Goal: Task Accomplishment & Management: Manage account settings

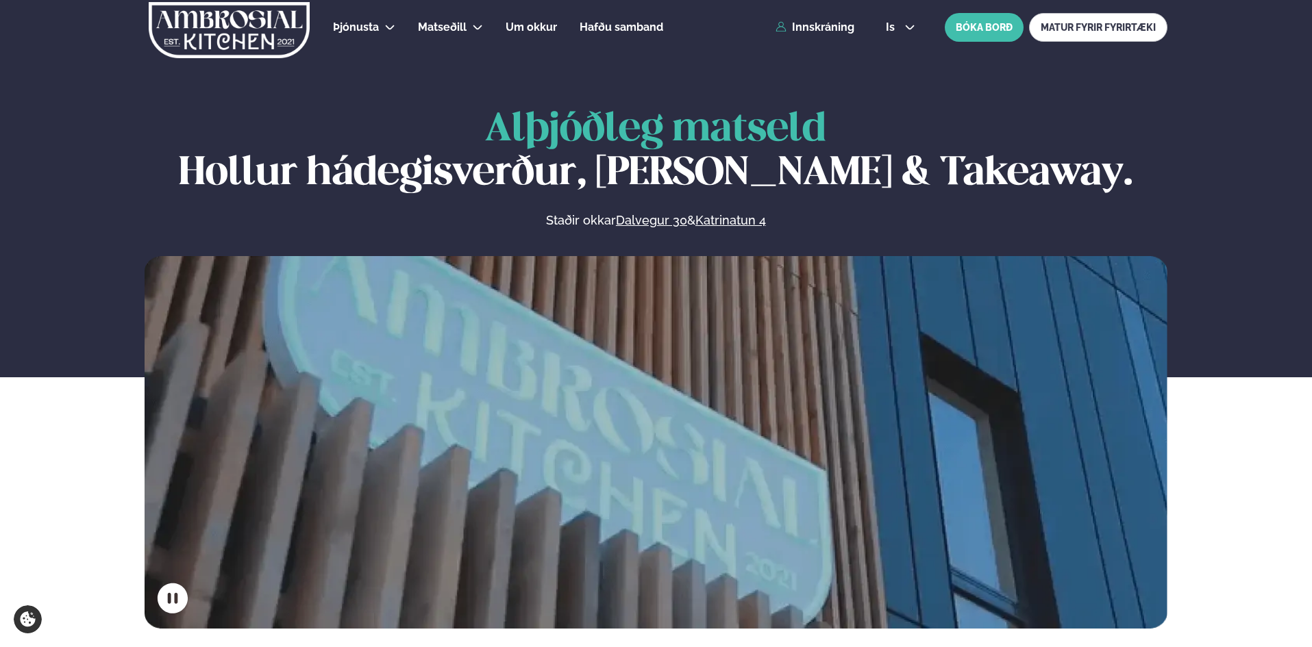
click at [786, 18] on div "Þjónusta Hádegismatur fyrir fyrirtæki Fyrirtækja veitingar Einkapartý Matseðill…" at bounding box center [655, 27] width 1105 height 55
click at [817, 25] on link "Innskráning" at bounding box center [815, 27] width 79 height 12
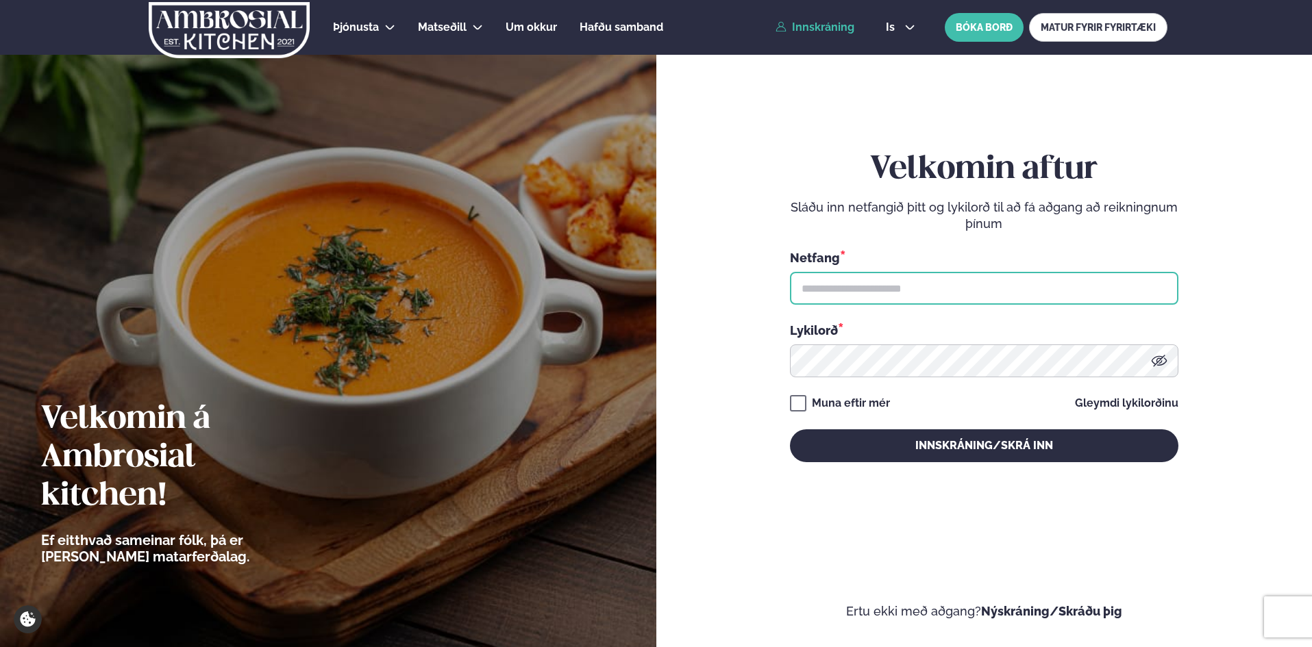
click at [863, 284] on input "text" at bounding box center [984, 288] width 388 height 33
type input "**********"
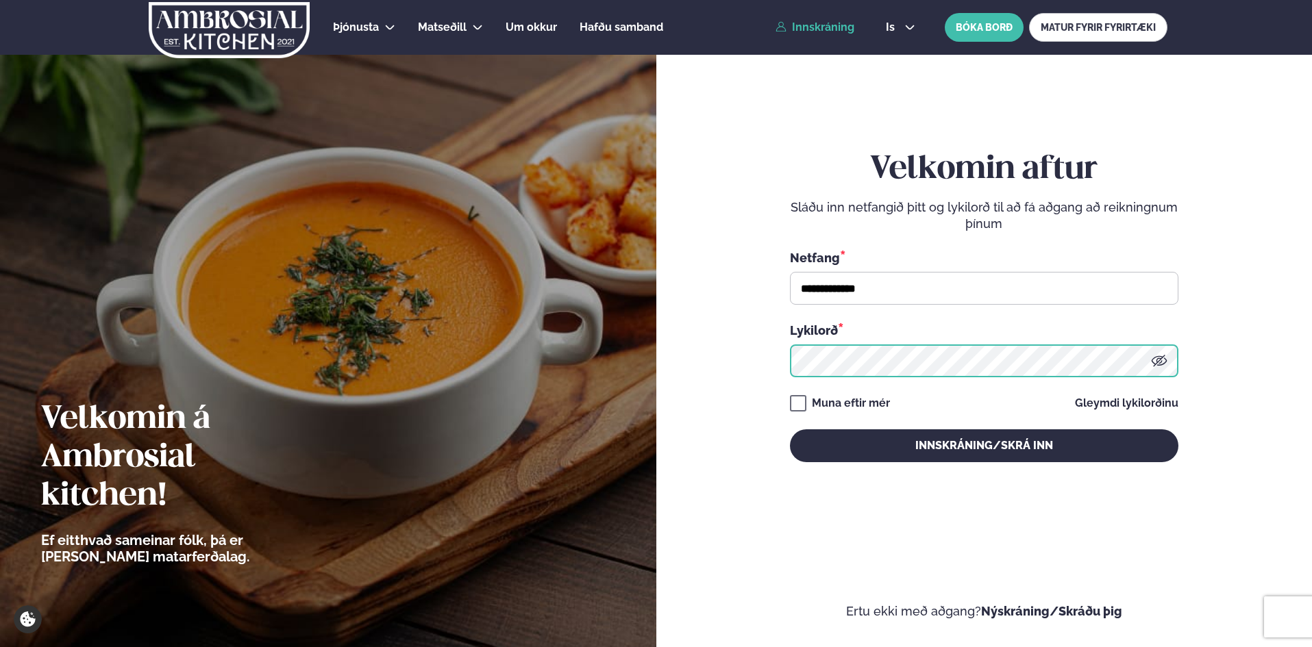
click at [790, 430] on button "Innskráning/Skrá inn" at bounding box center [984, 446] width 388 height 33
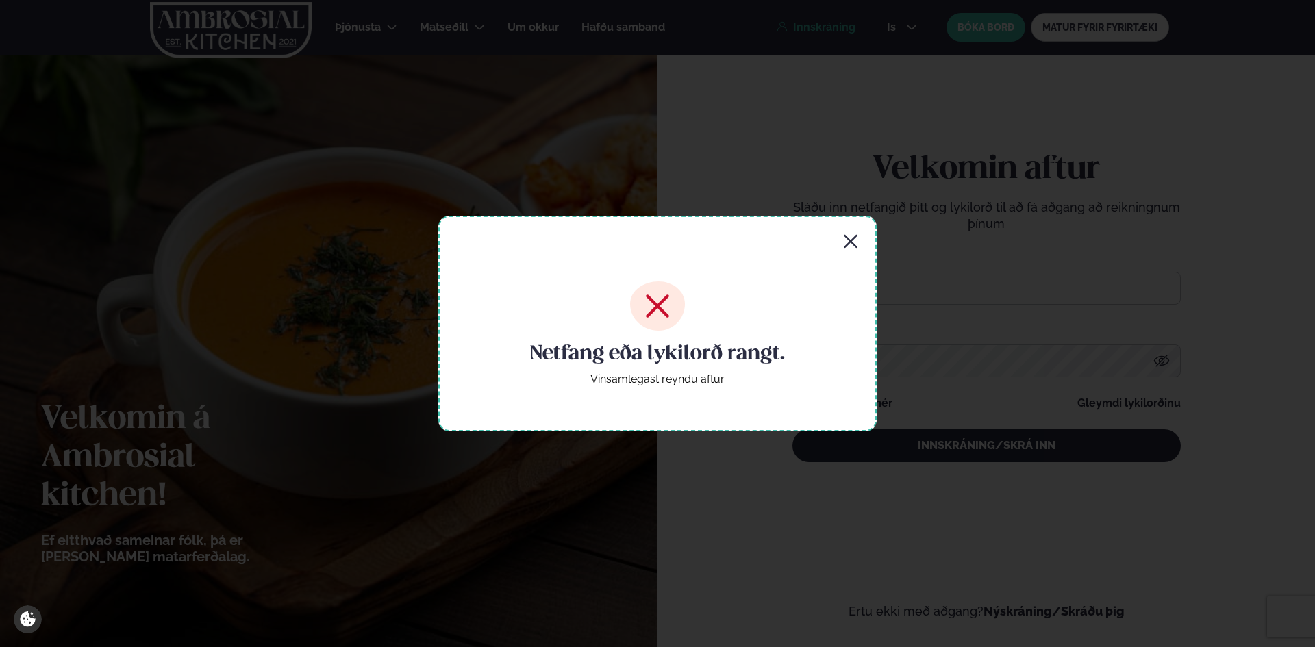
click at [861, 232] on div "Netfang eða lykilorð rangt. Vinsamlegast reyndu aftur" at bounding box center [657, 323] width 438 height 215
click at [848, 245] on icon "button" at bounding box center [850, 241] width 13 height 13
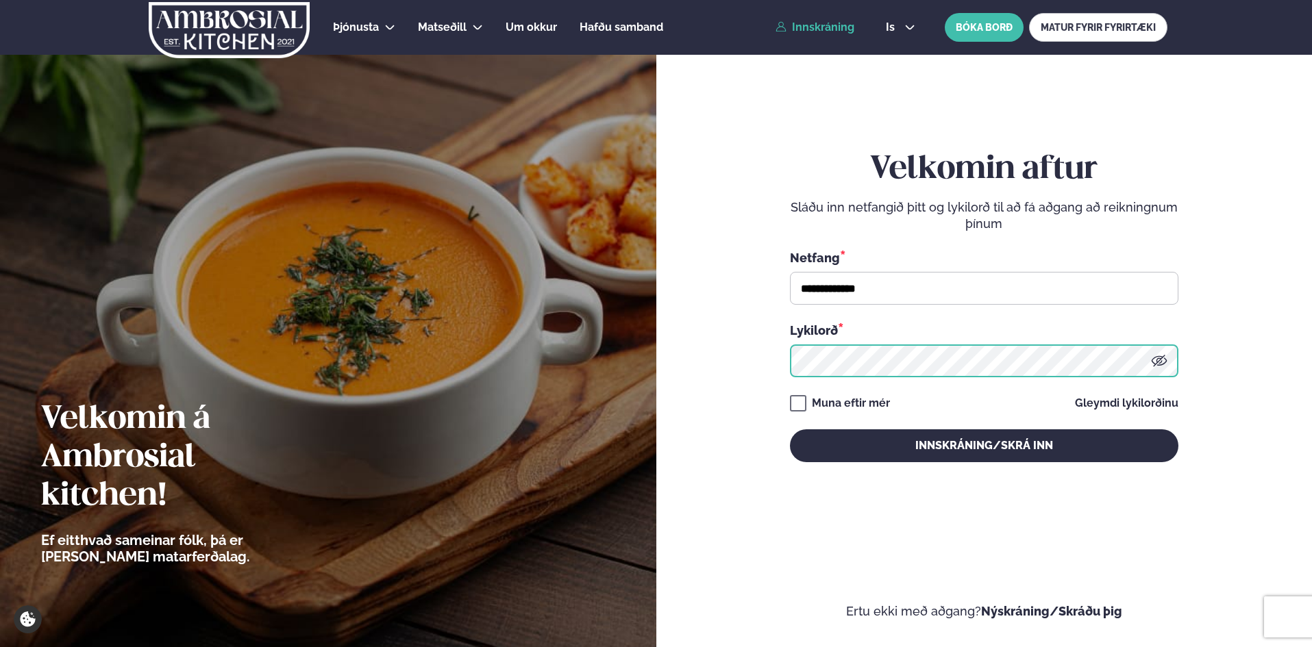
click at [790, 430] on button "Innskráning/Skrá inn" at bounding box center [984, 446] width 388 height 33
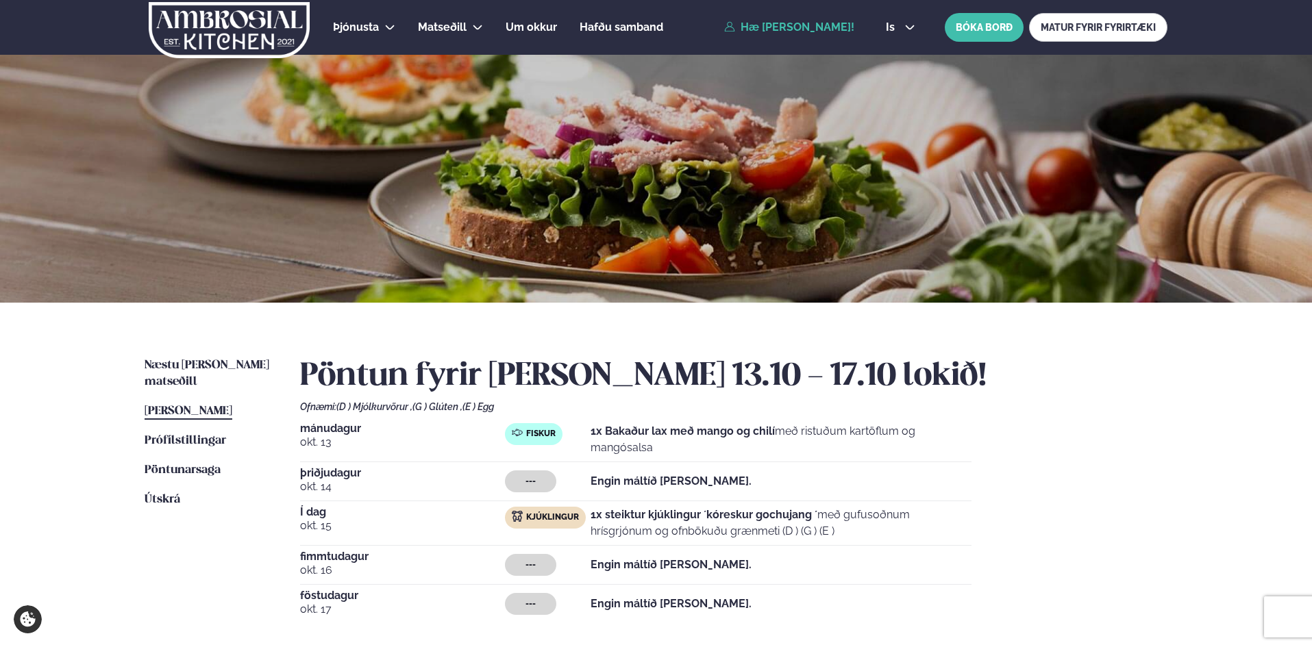
scroll to position [274, 0]
